Goal: Communication & Community: Answer question/provide support

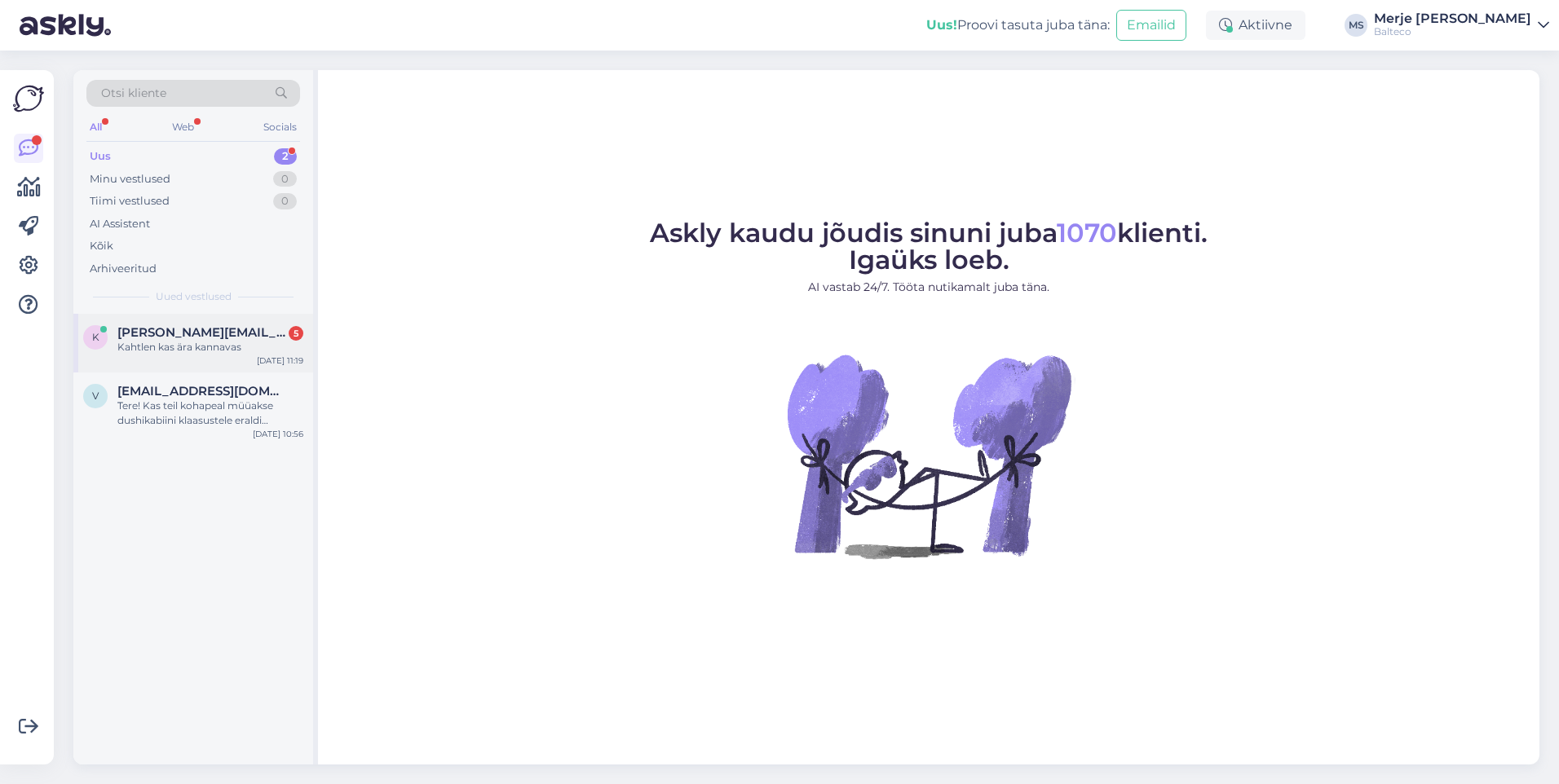
click at [210, 335] on span "[PERSON_NAME][EMAIL_ADDRESS][DOMAIN_NAME]" at bounding box center [202, 332] width 169 height 14
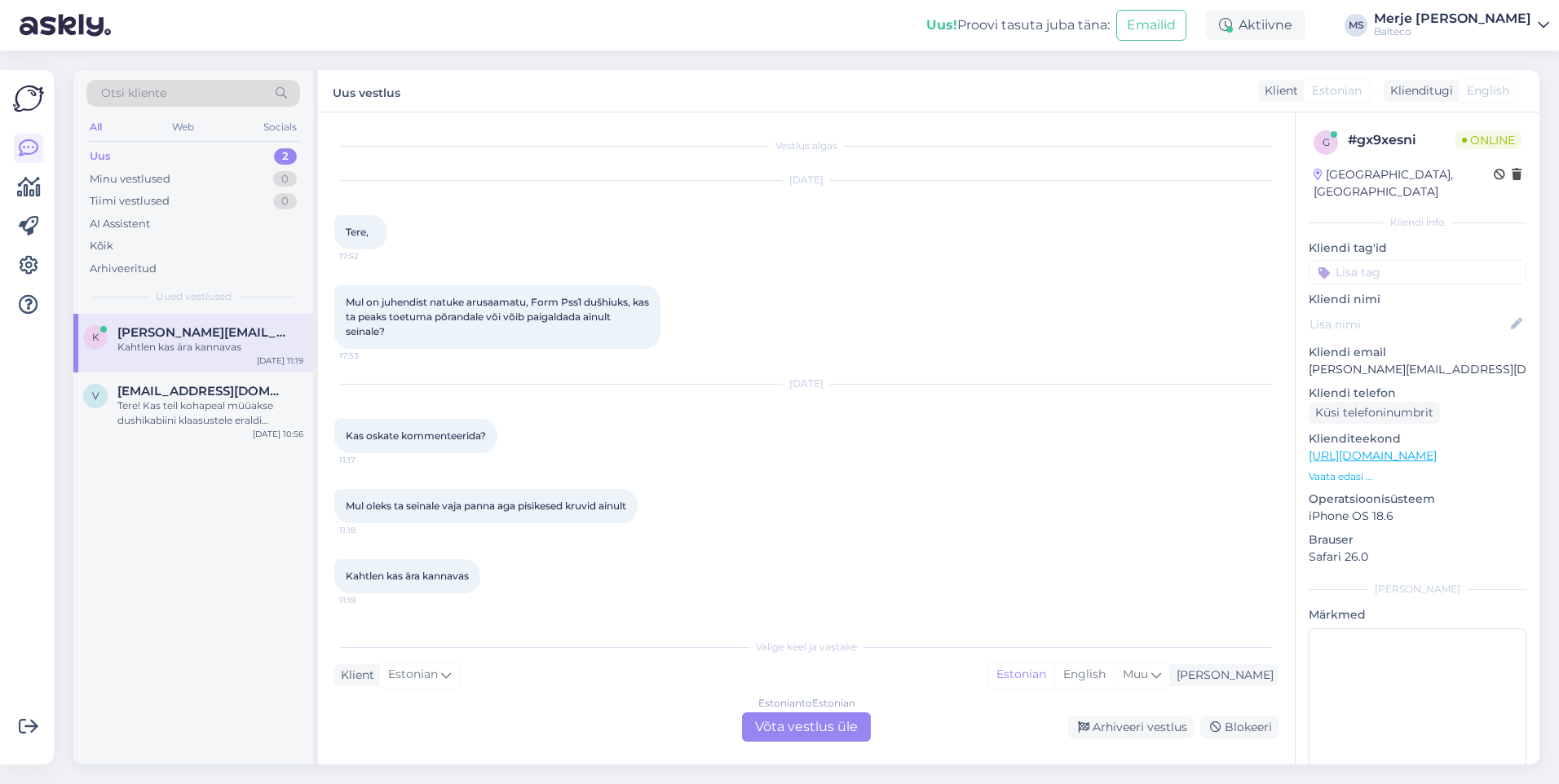
click at [827, 730] on div "Estonian to Estonian Võta vestlus üle" at bounding box center [806, 726] width 128 height 29
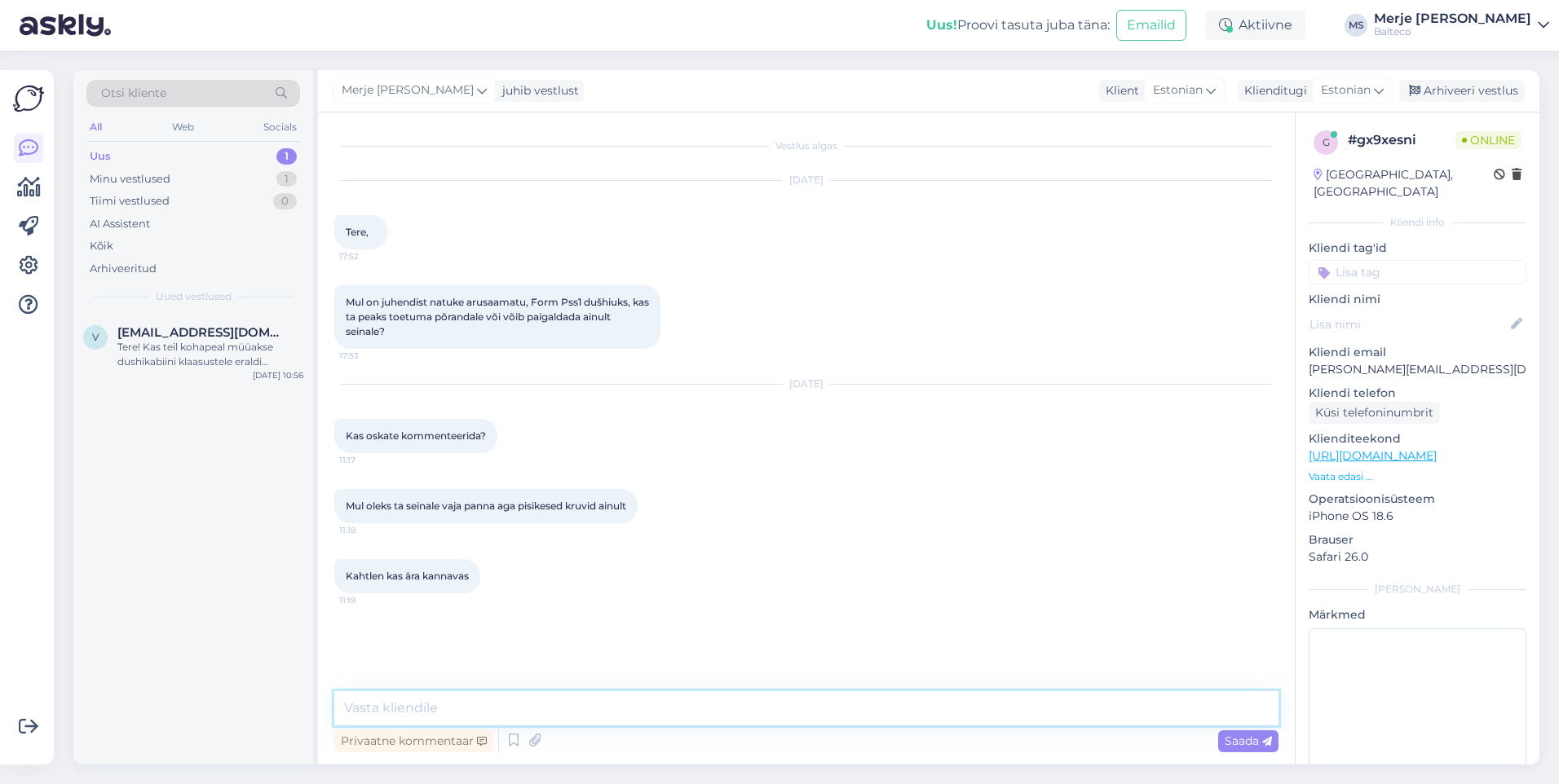
click at [431, 711] on textarea at bounding box center [806, 708] width 944 height 34
type textarea "Tere! Kohe uurin arendusest. [PERSON_NAME] teile teada."
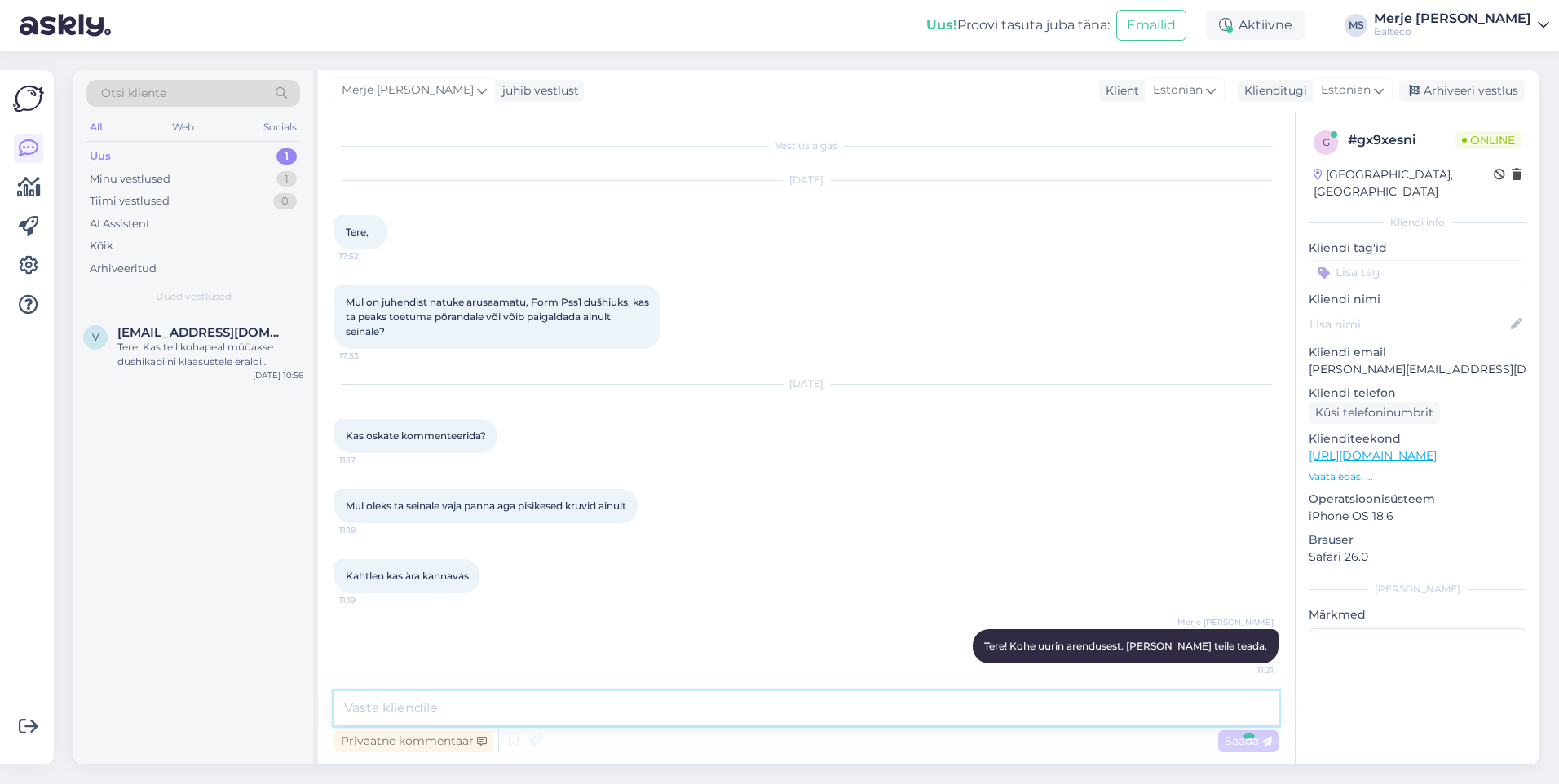
scroll to position [4, 0]
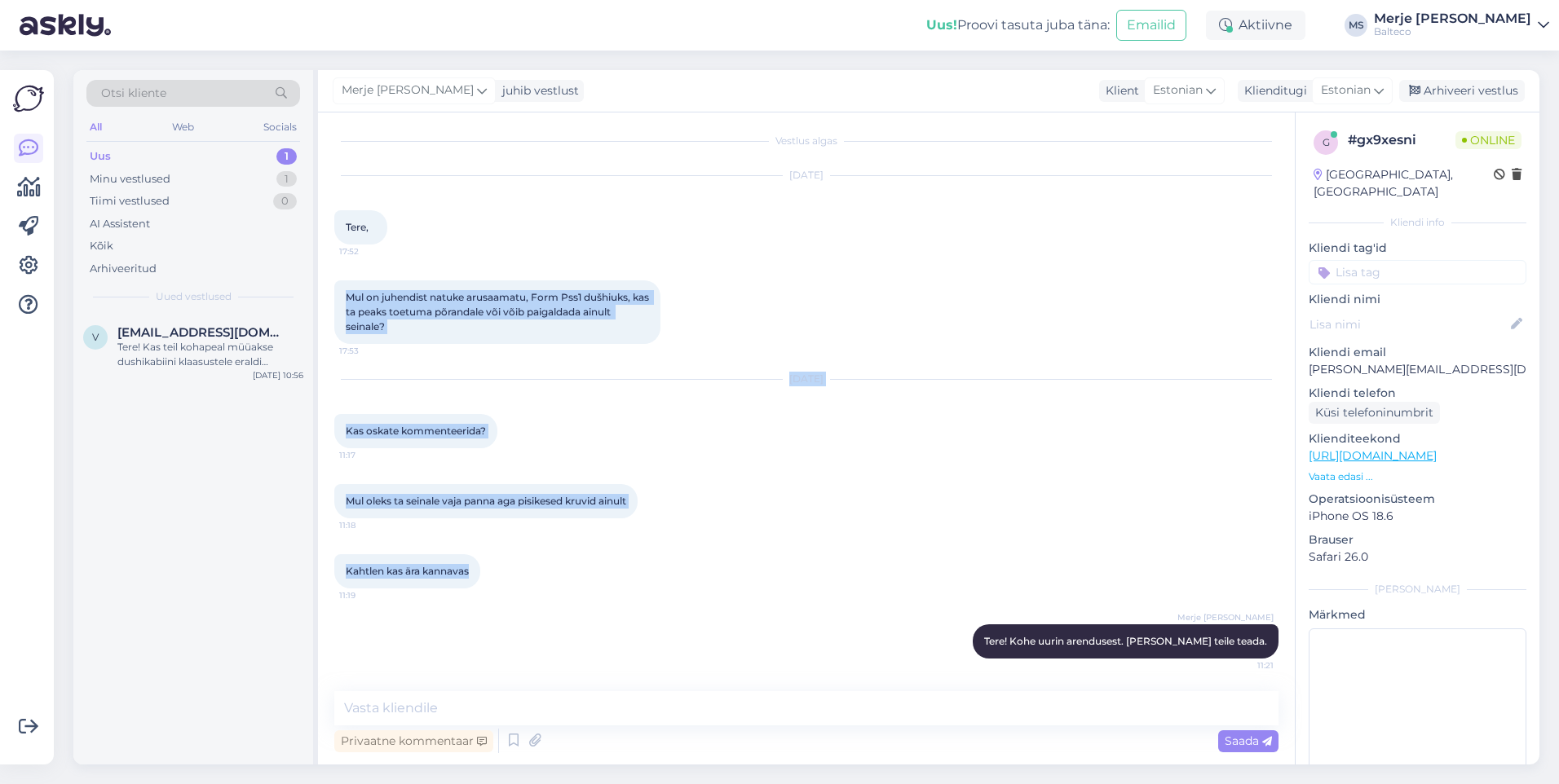
drag, startPoint x: 346, startPoint y: 293, endPoint x: 479, endPoint y: 595, distance: 330.0
click at [479, 595] on div "Vestlus algas Sep 23 2025 Tere, 17:52 Mul on juhendist natuke arusaamatu, Form …" at bounding box center [814, 402] width 959 height 548
copy div "Mul on juhendist natuke arusaamatu, Form Pss1 dušhiuks, kas ta peaks toetuma põ…"
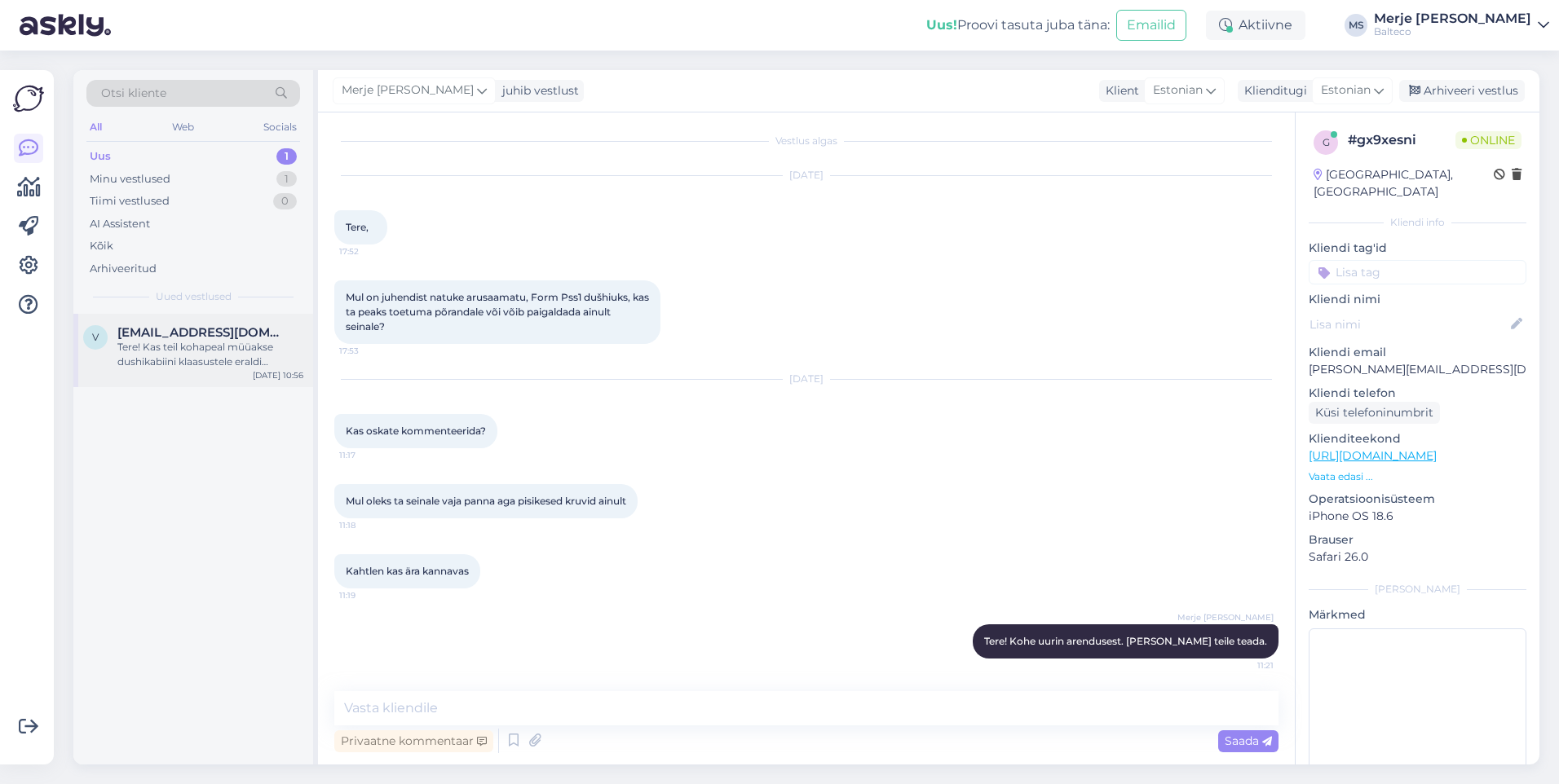
click at [186, 339] on div "Tere! Kas teil kohapeal müüakse dushikabiini klaasustele eraldi uksenupe või kä…" at bounding box center [210, 354] width 186 height 29
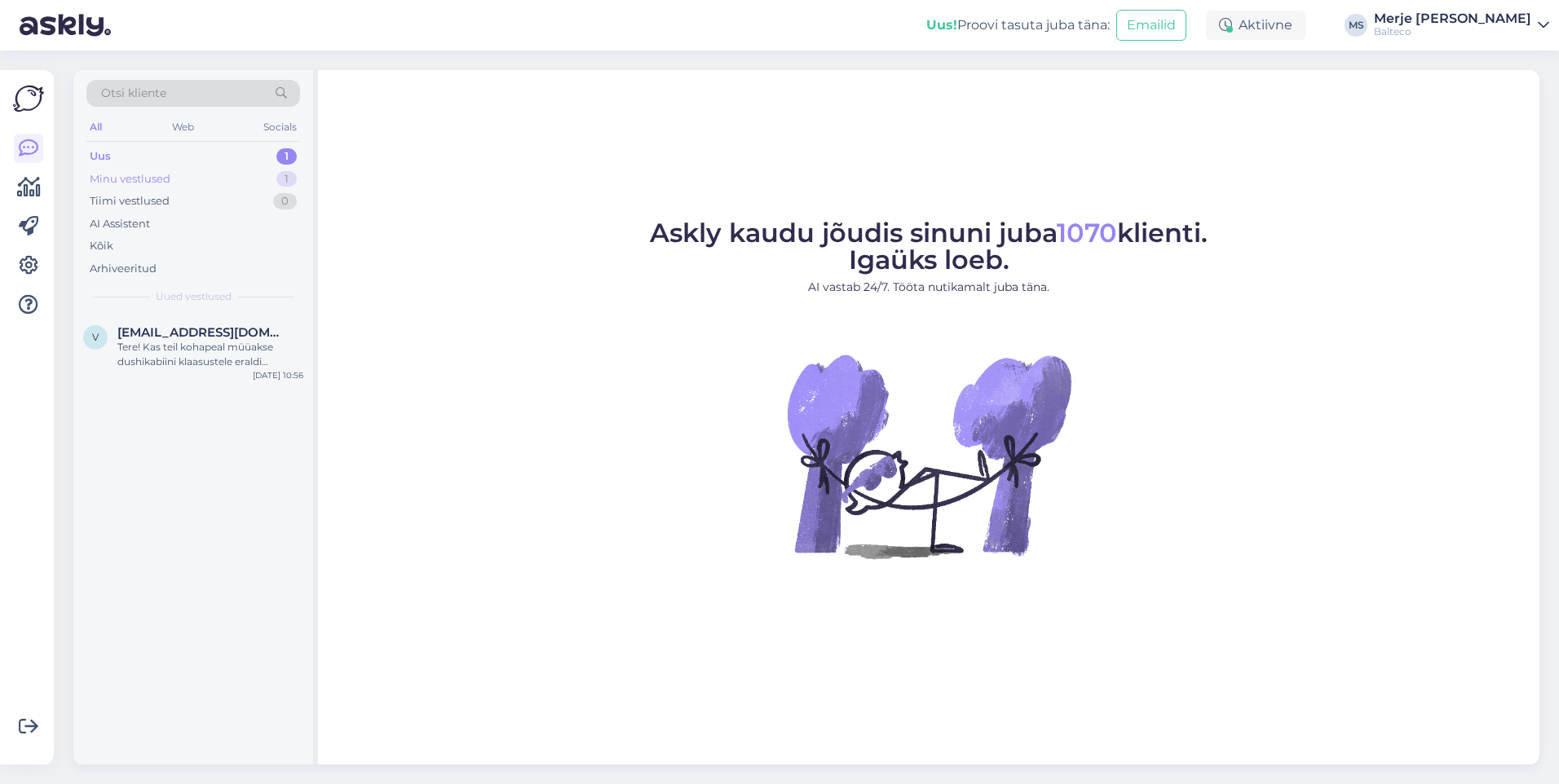
click at [118, 177] on div "Minu vestlused" at bounding box center [130, 179] width 81 height 16
click at [144, 320] on div "k [PERSON_NAME][EMAIL_ADDRESS][DOMAIN_NAME] Tere! Kohe uurin arendusest. [PERSO…" at bounding box center [193, 350] width 240 height 73
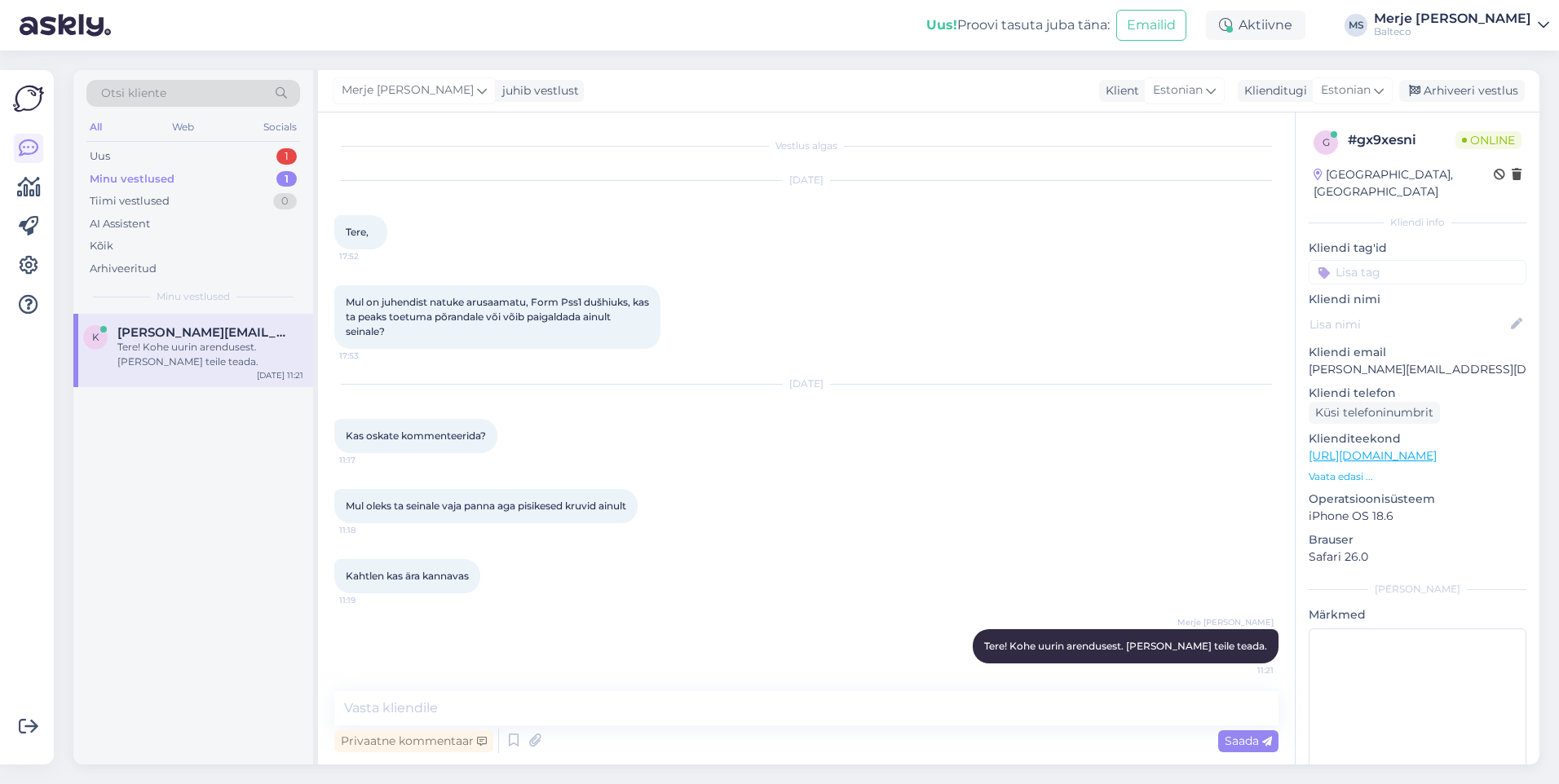
scroll to position [4, 0]
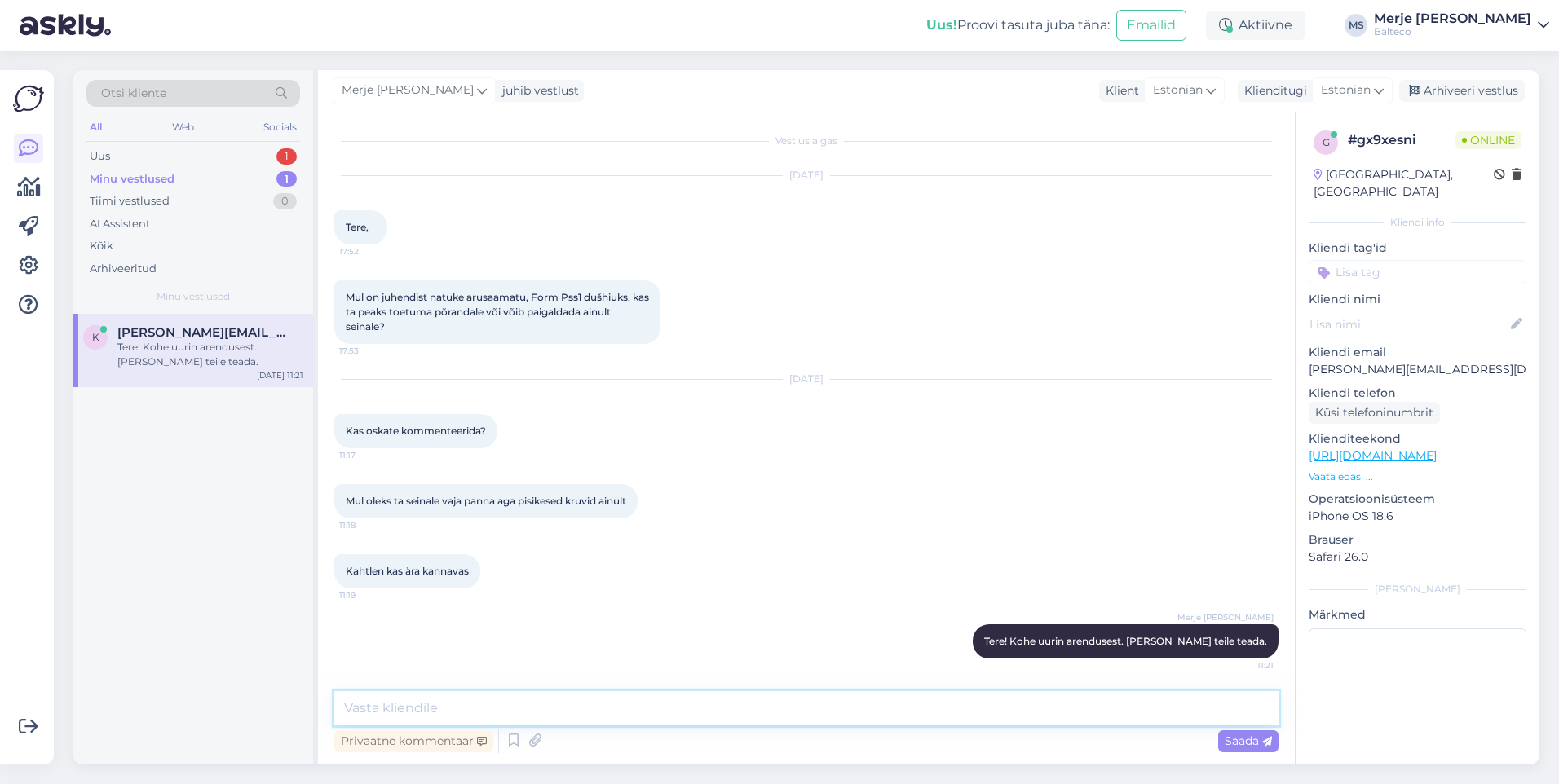
click at [430, 710] on textarea at bounding box center [806, 708] width 944 height 34
paste textarea "Võib paigaldada nii põrandale kui seinale."
type textarea "Võib paigaldada nii põrandale kui seinale."
click at [1234, 731] on div "Saada" at bounding box center [1248, 740] width 61 height 22
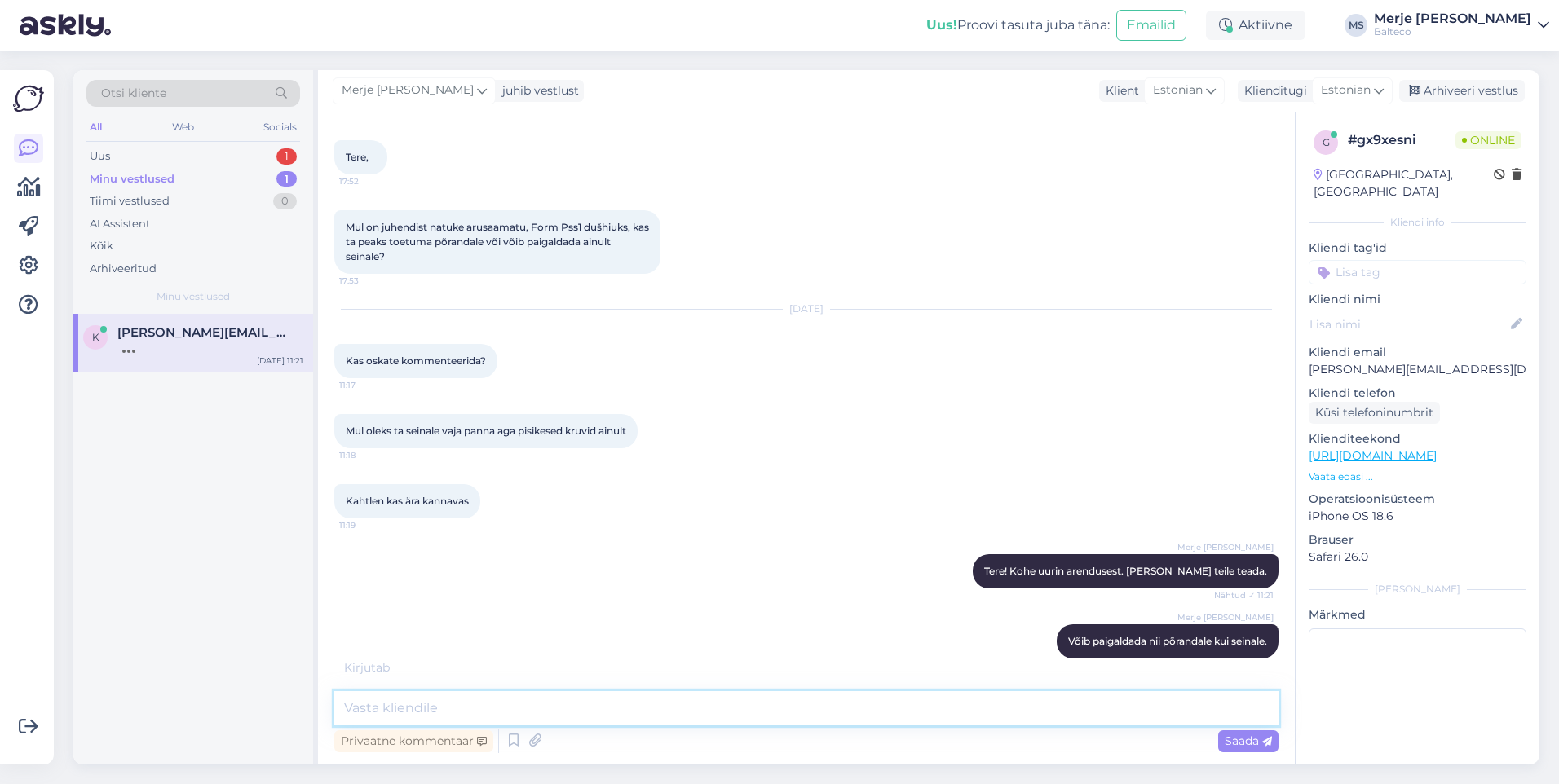
click at [414, 707] on textarea at bounding box center [806, 708] width 944 height 34
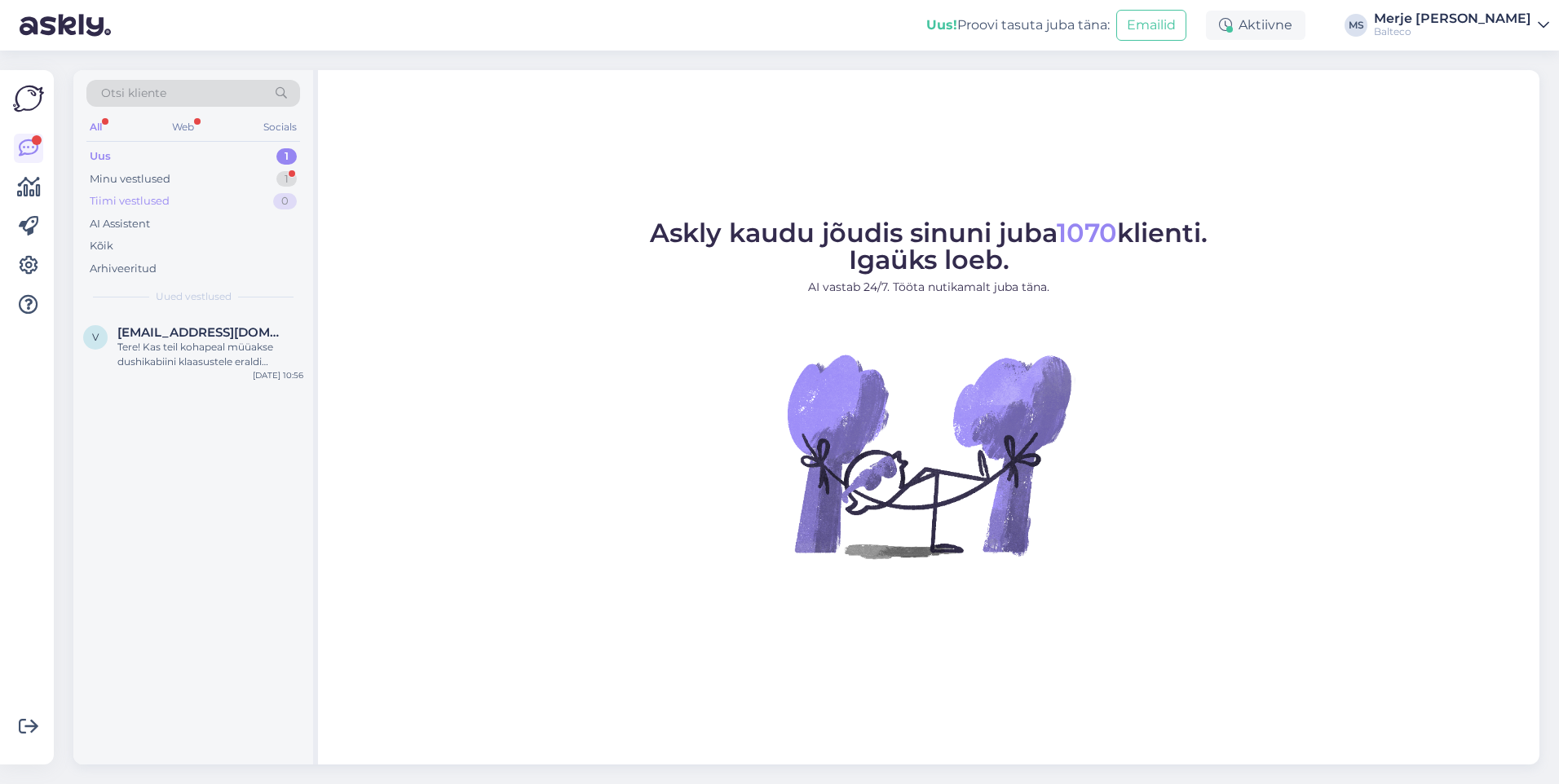
click at [122, 199] on div "Tiimi vestlused" at bounding box center [130, 201] width 80 height 16
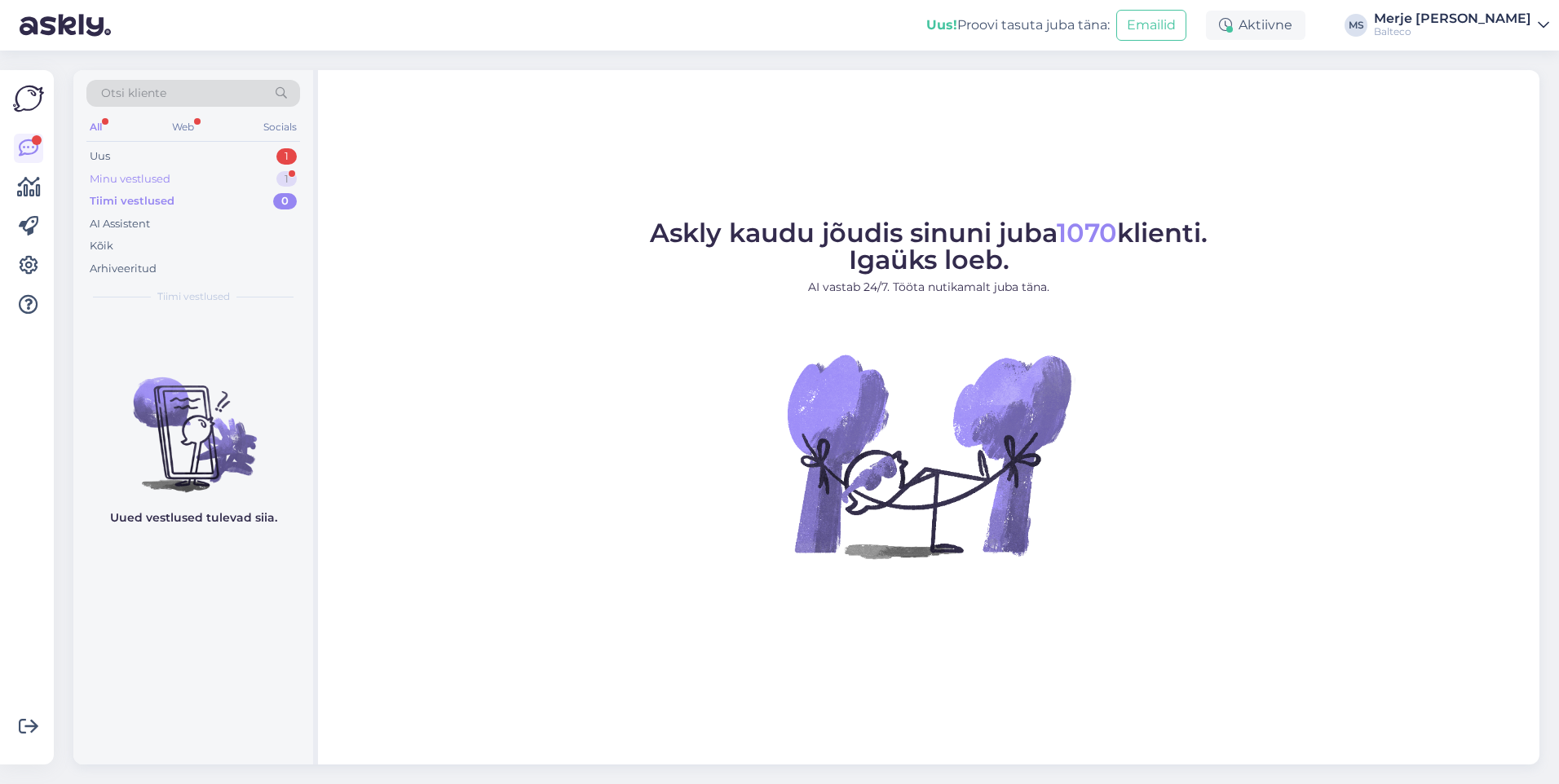
click at [130, 169] on div "Minu vestlused 1" at bounding box center [193, 179] width 214 height 23
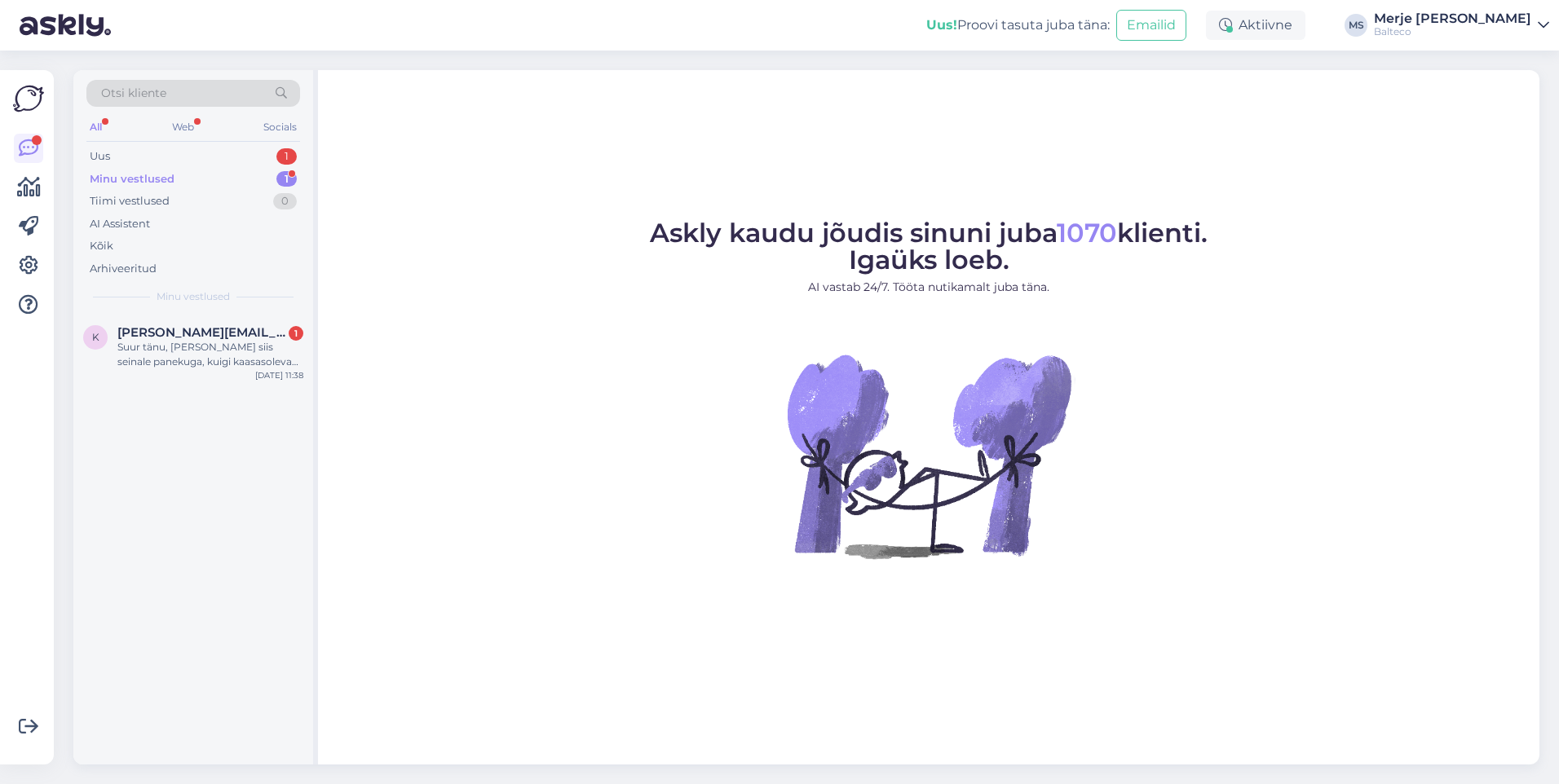
click at [110, 176] on div "Minu vestlused" at bounding box center [132, 179] width 85 height 16
click at [182, 338] on span "[PERSON_NAME][EMAIL_ADDRESS][DOMAIN_NAME]" at bounding box center [202, 332] width 169 height 14
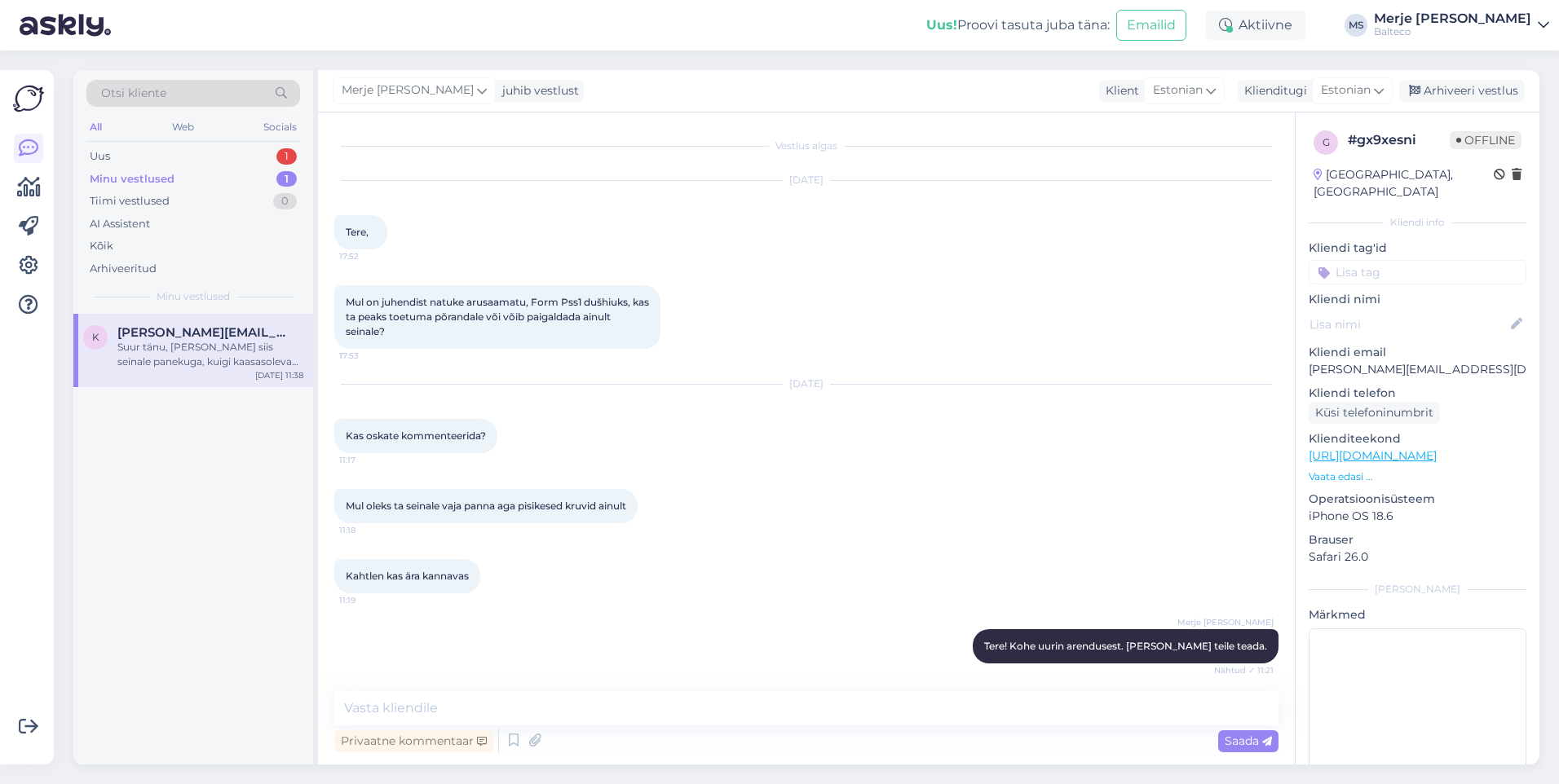
scroll to position [159, 0]
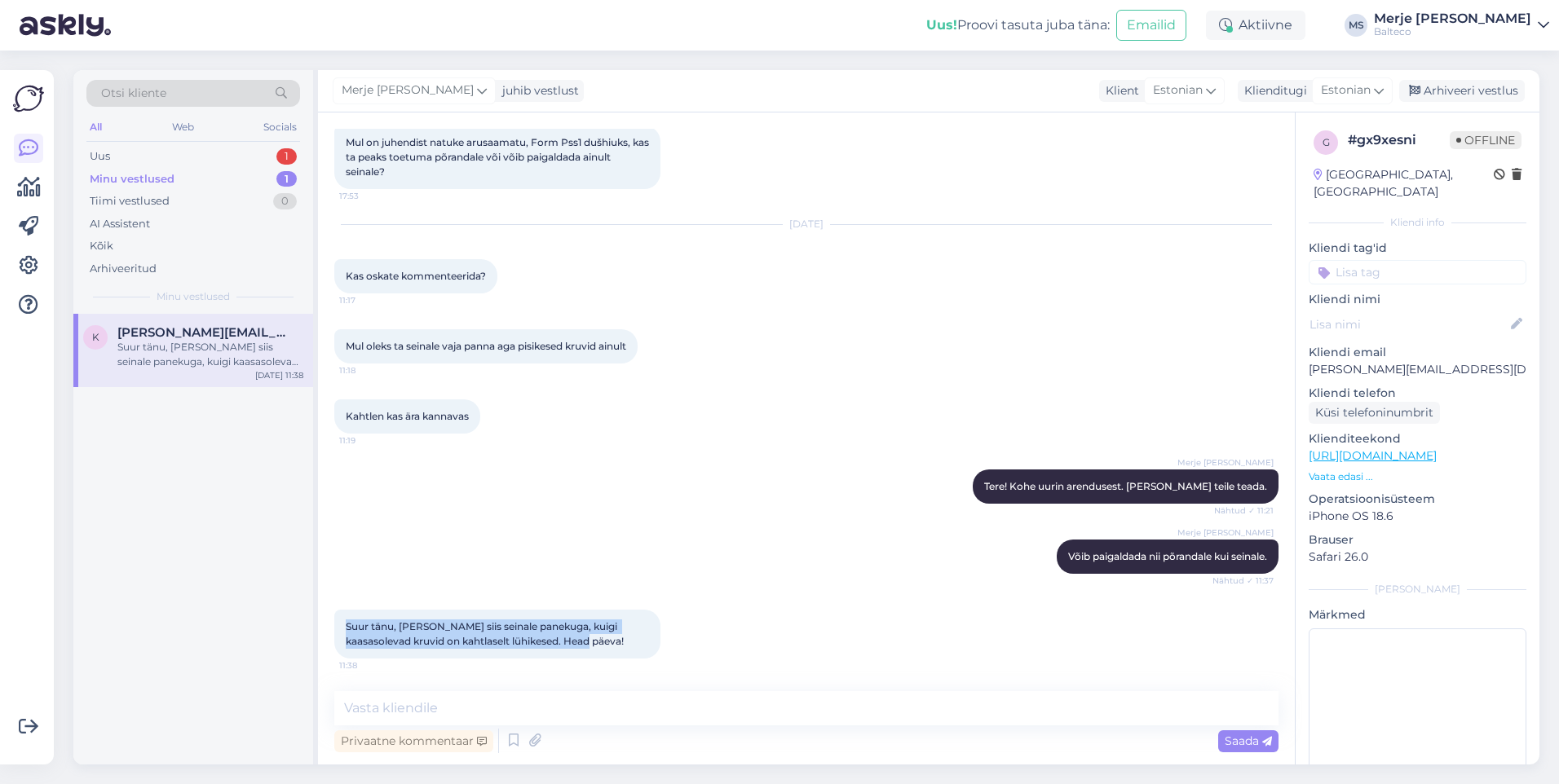
drag, startPoint x: 573, startPoint y: 645, endPoint x: 337, endPoint y: 618, distance: 237.5
click at [337, 618] on div "Suur tänu, riskin siis seinale panekuga, kuigi kaasasolevad kruvid on kahtlasel…" at bounding box center [497, 633] width 326 height 49
copy span "Suur tänu, riskin siis seinale panekuga, kuigi kaasasolevad kruvid on kahtlasel…"
